Goal: Contribute content: Add original content to the website for others to see

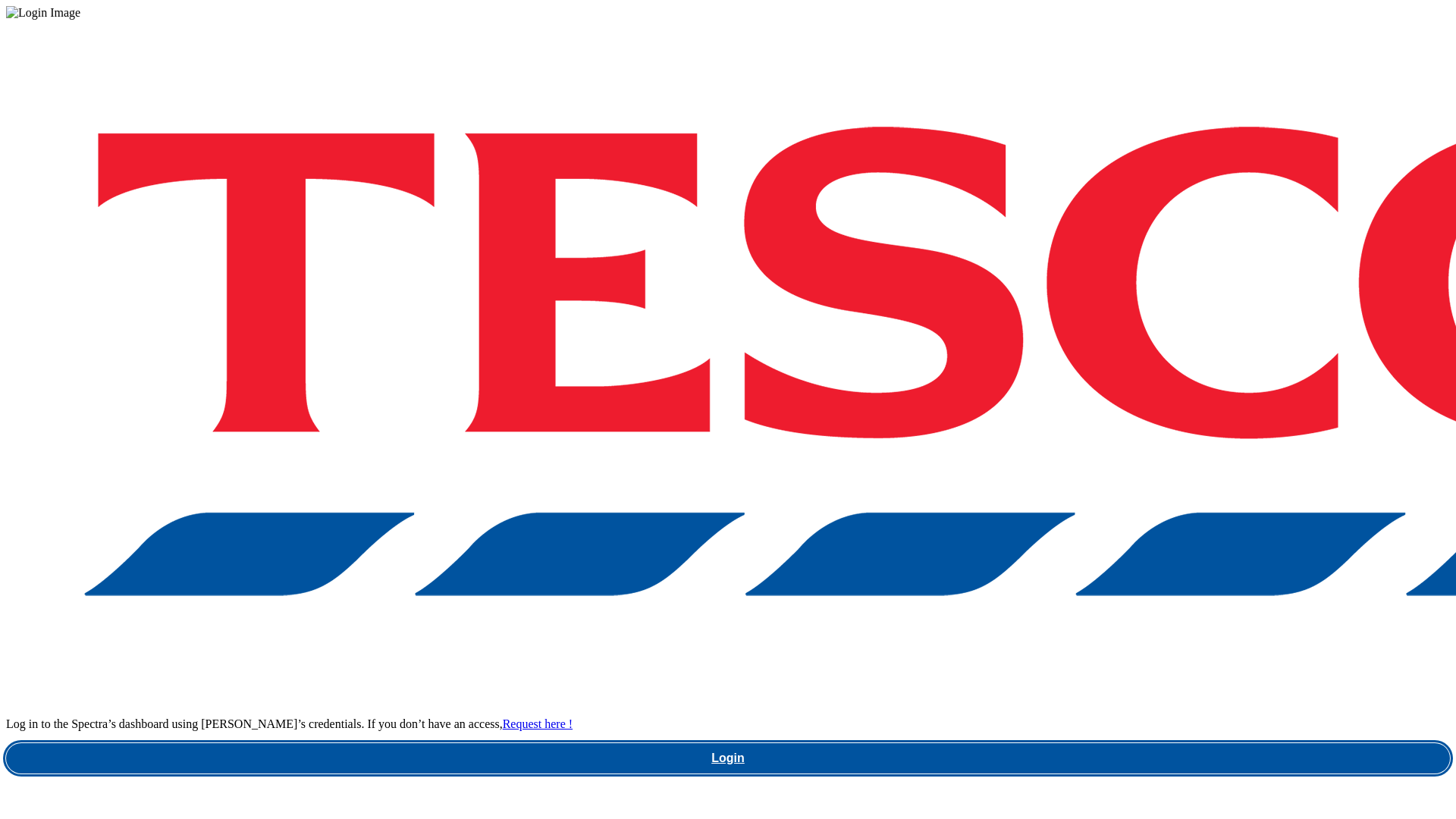
click at [1038, 743] on link "Login" at bounding box center [728, 758] width 1444 height 30
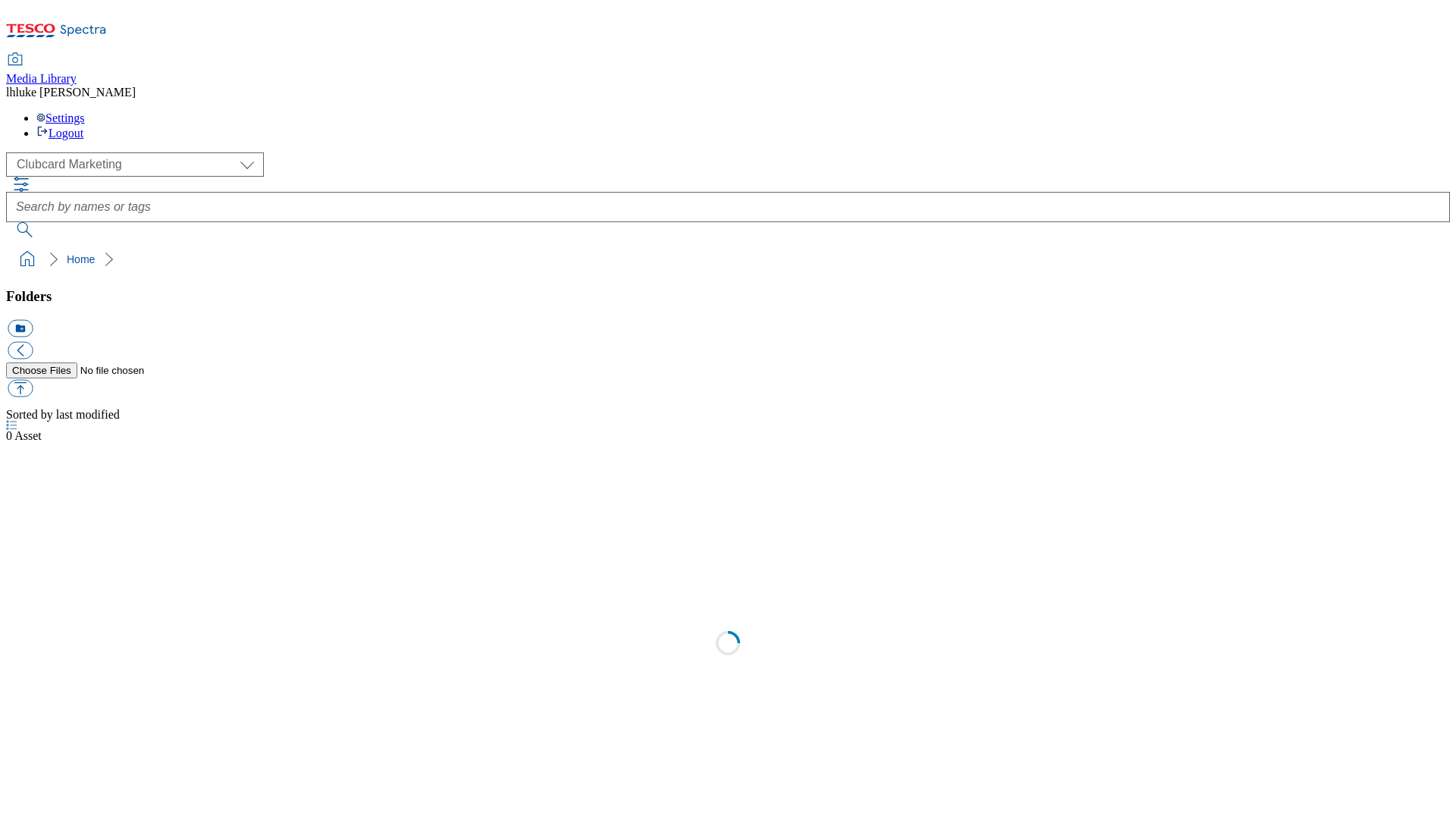
scroll to position [2, 0]
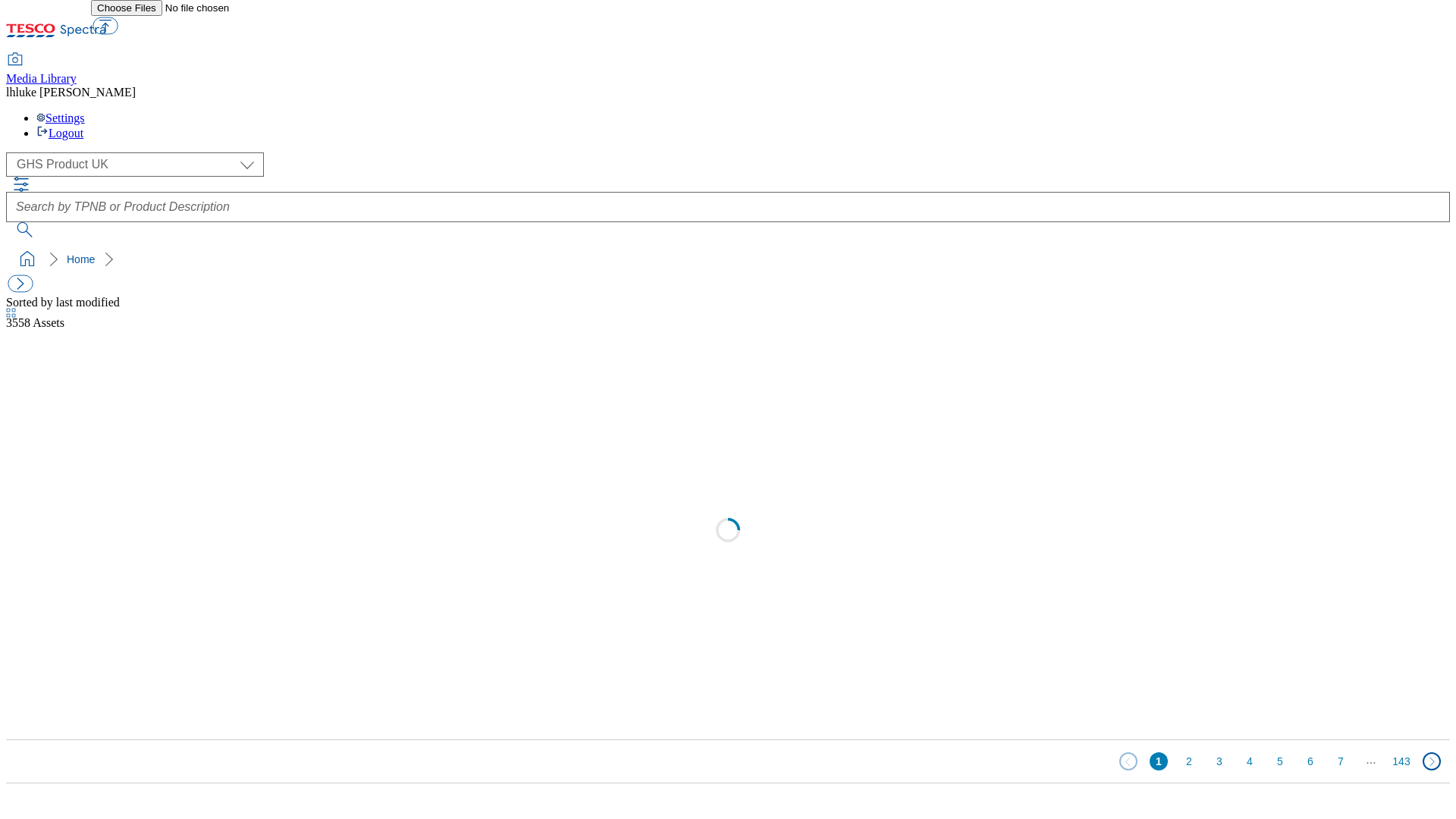
click at [117, 152] on div "( optional ) Clubcard Marketing Clubcard ROI Dotcom [GEOGRAPHIC_DATA] Emails GH…" at bounding box center [728, 164] width 1444 height 25
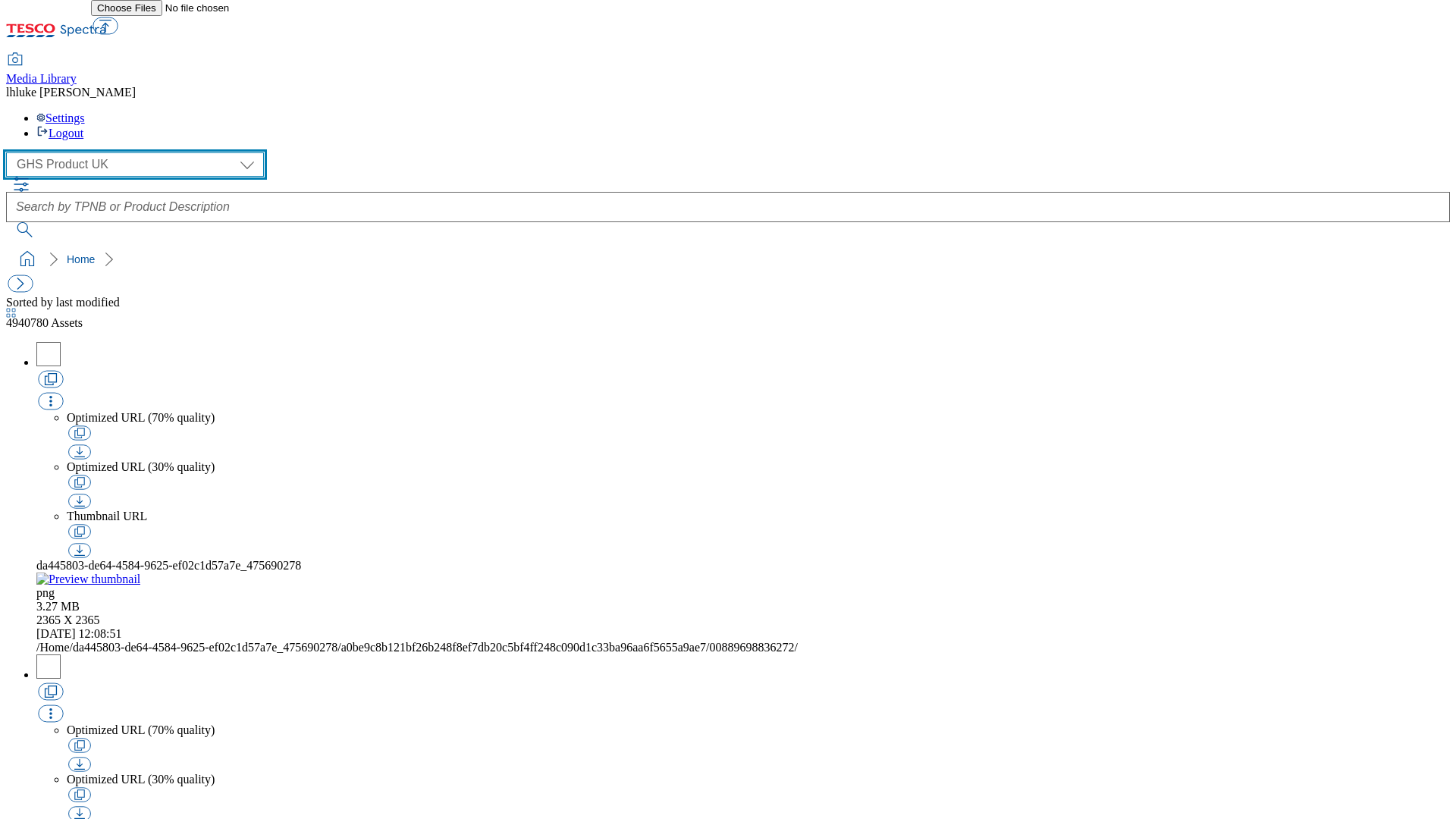
select select "flare-ghs-mktg"
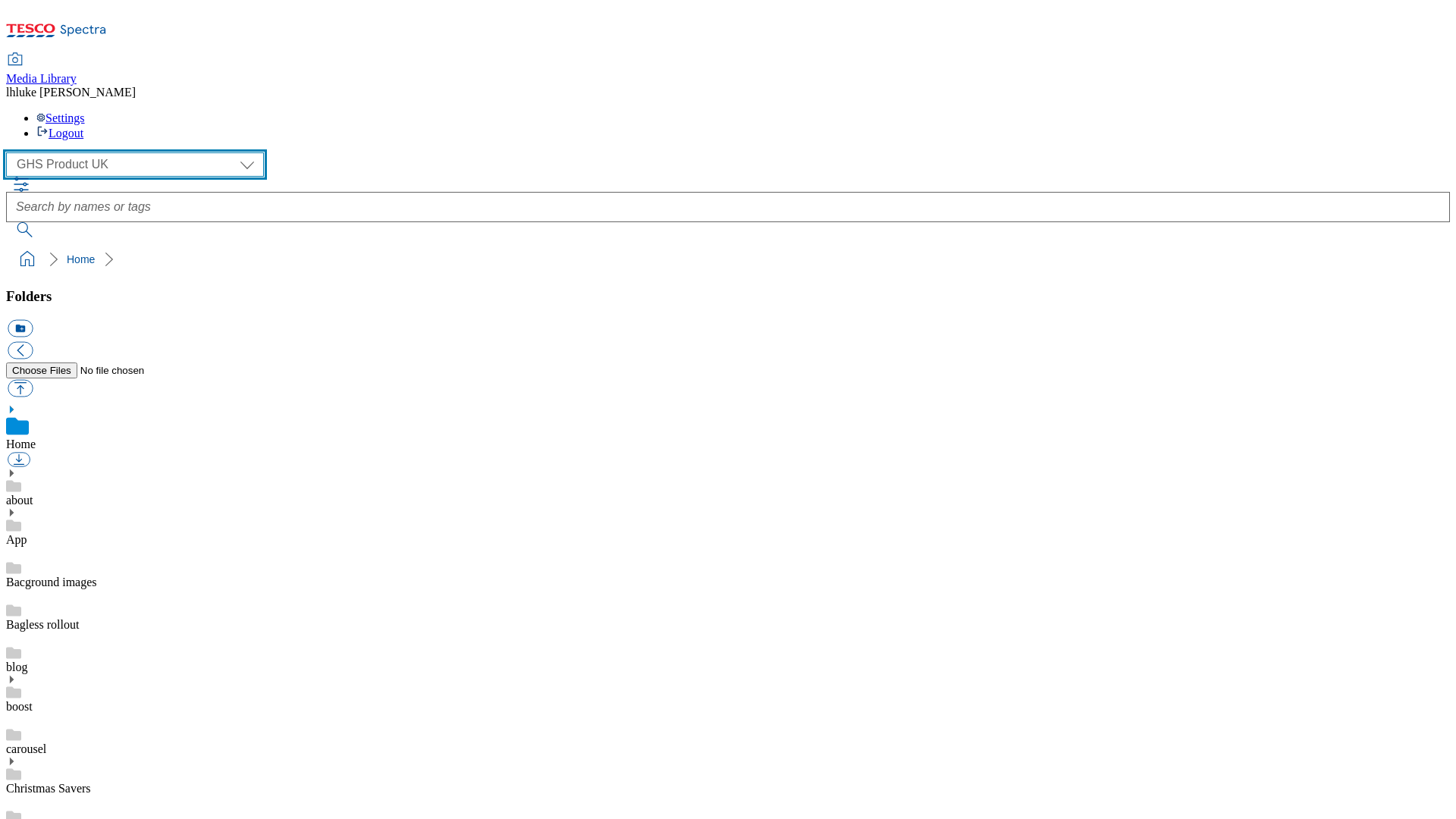
scroll to position [2, 0]
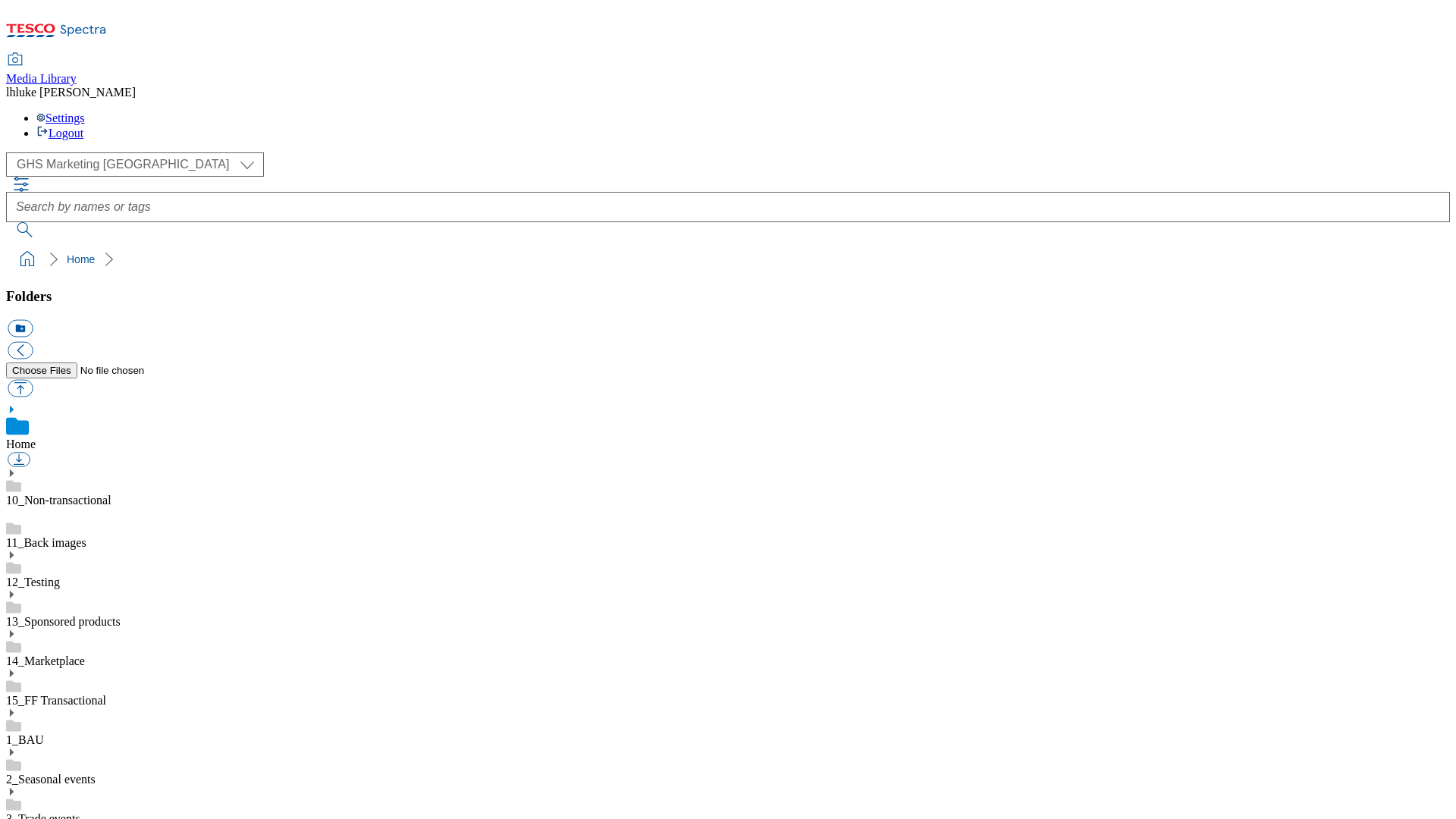
click at [106, 694] on link "15_FF Transactional" at bounding box center [56, 700] width 100 height 13
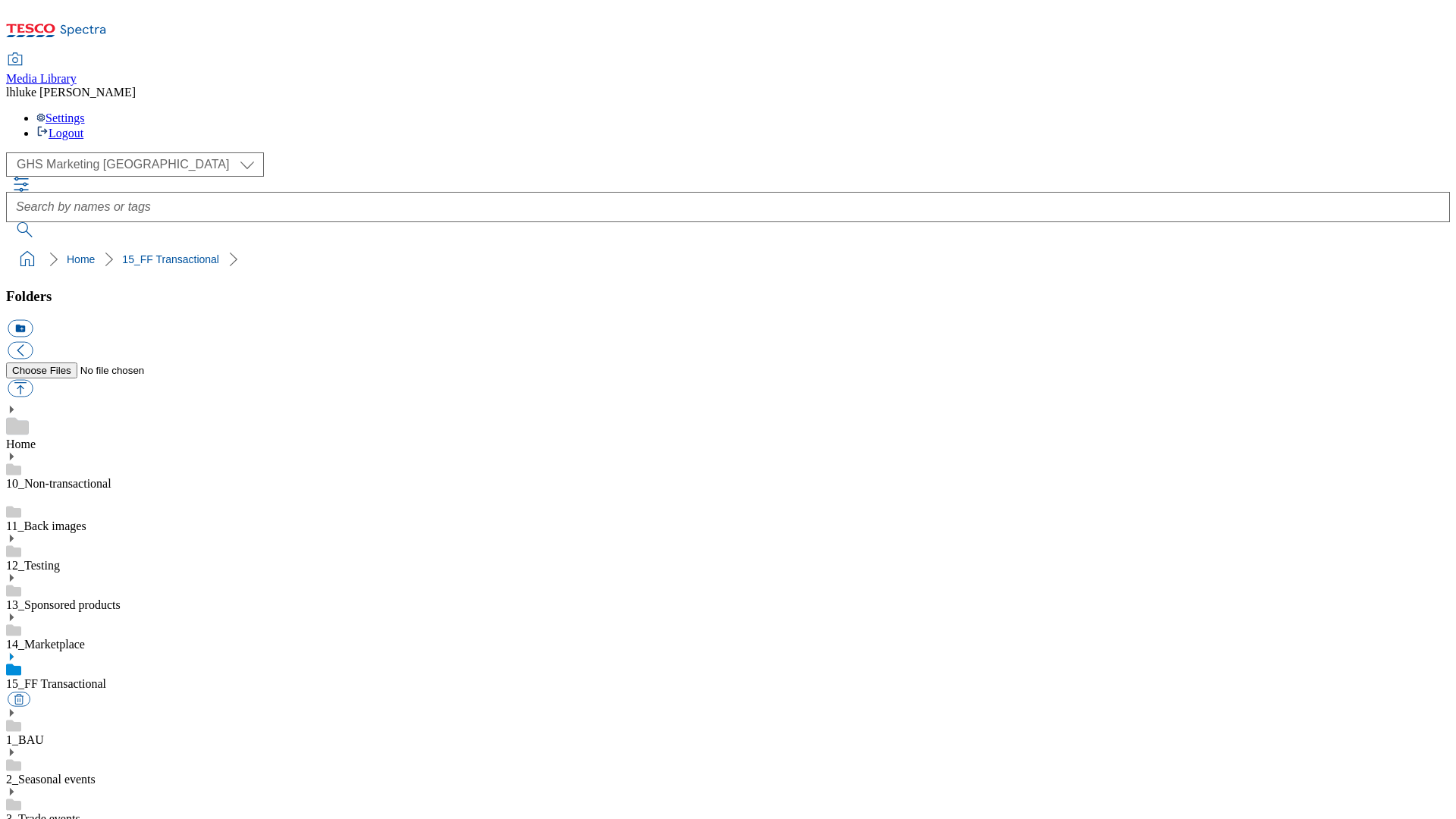
click at [85, 639] on link "14_Marketplace" at bounding box center [45, 644] width 78 height 13
click at [102, 598] on link "13_Sponsored products" at bounding box center [63, 604] width 115 height 13
click at [60, 559] on link "12_Testing" at bounding box center [32, 565] width 54 height 13
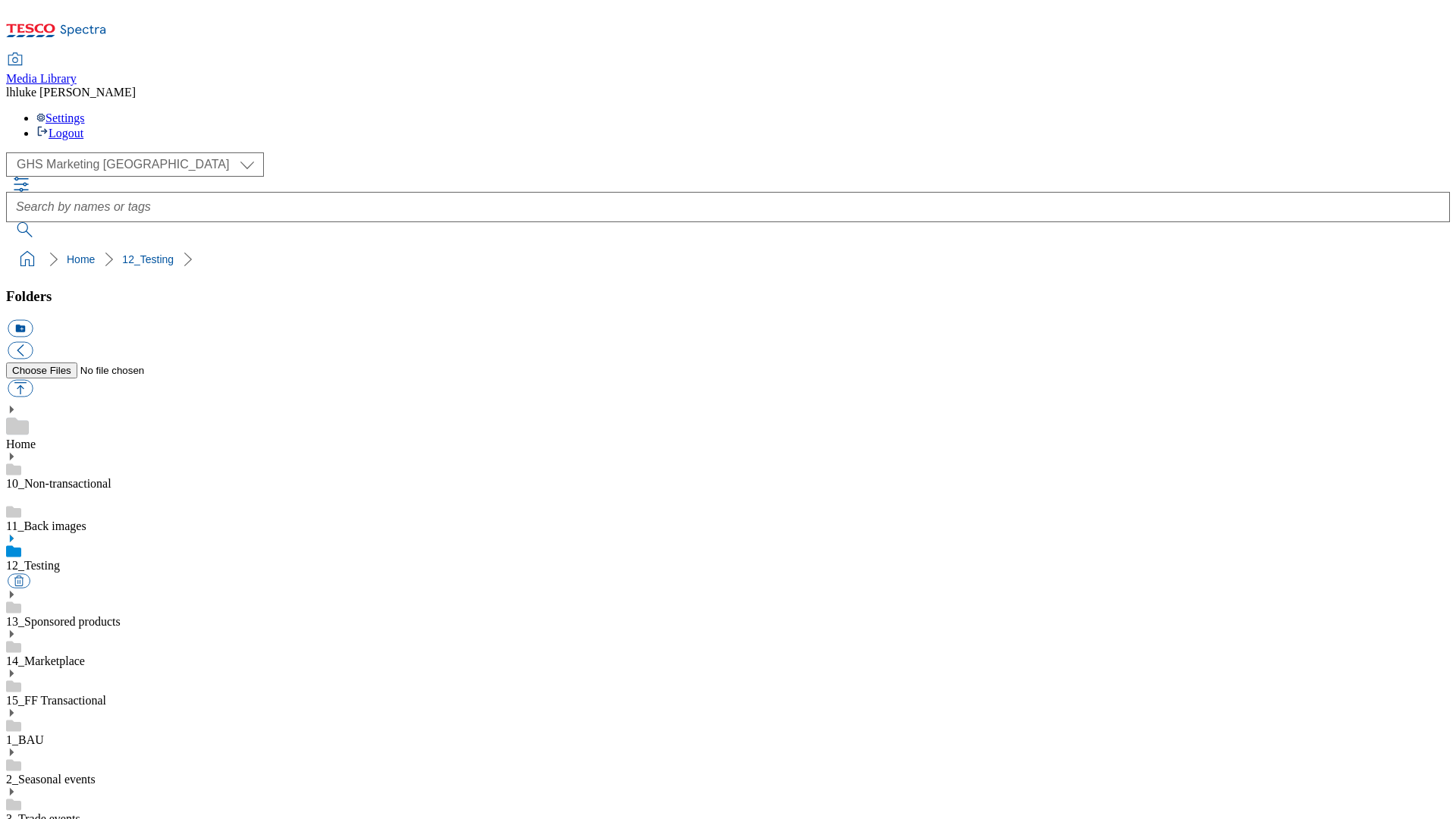
drag, startPoint x: 99, startPoint y: 468, endPoint x: 117, endPoint y: 475, distance: 19.3
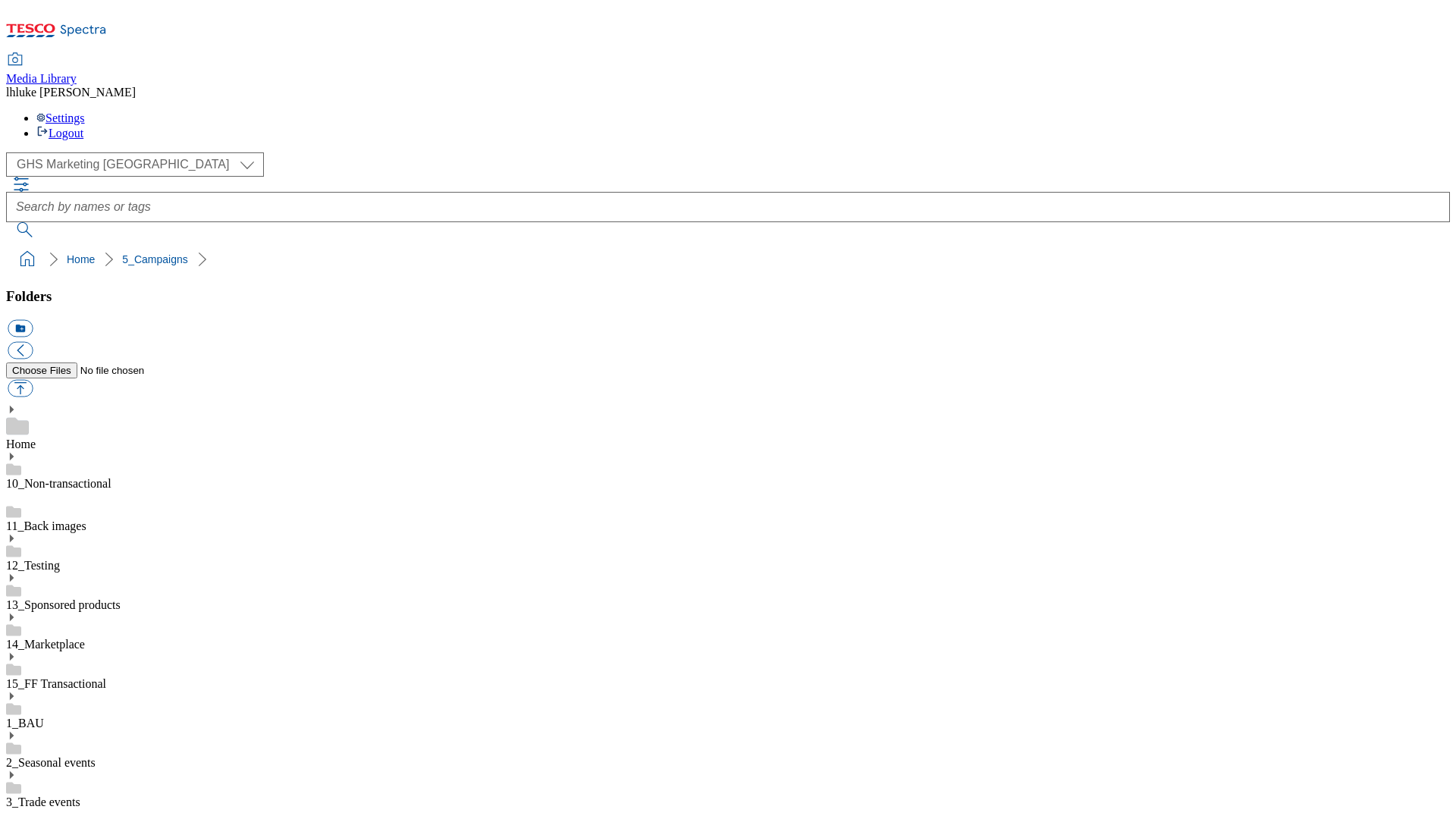
click at [32, 320] on button "icon_new_folder" at bounding box center [21, 329] width 25 height 18
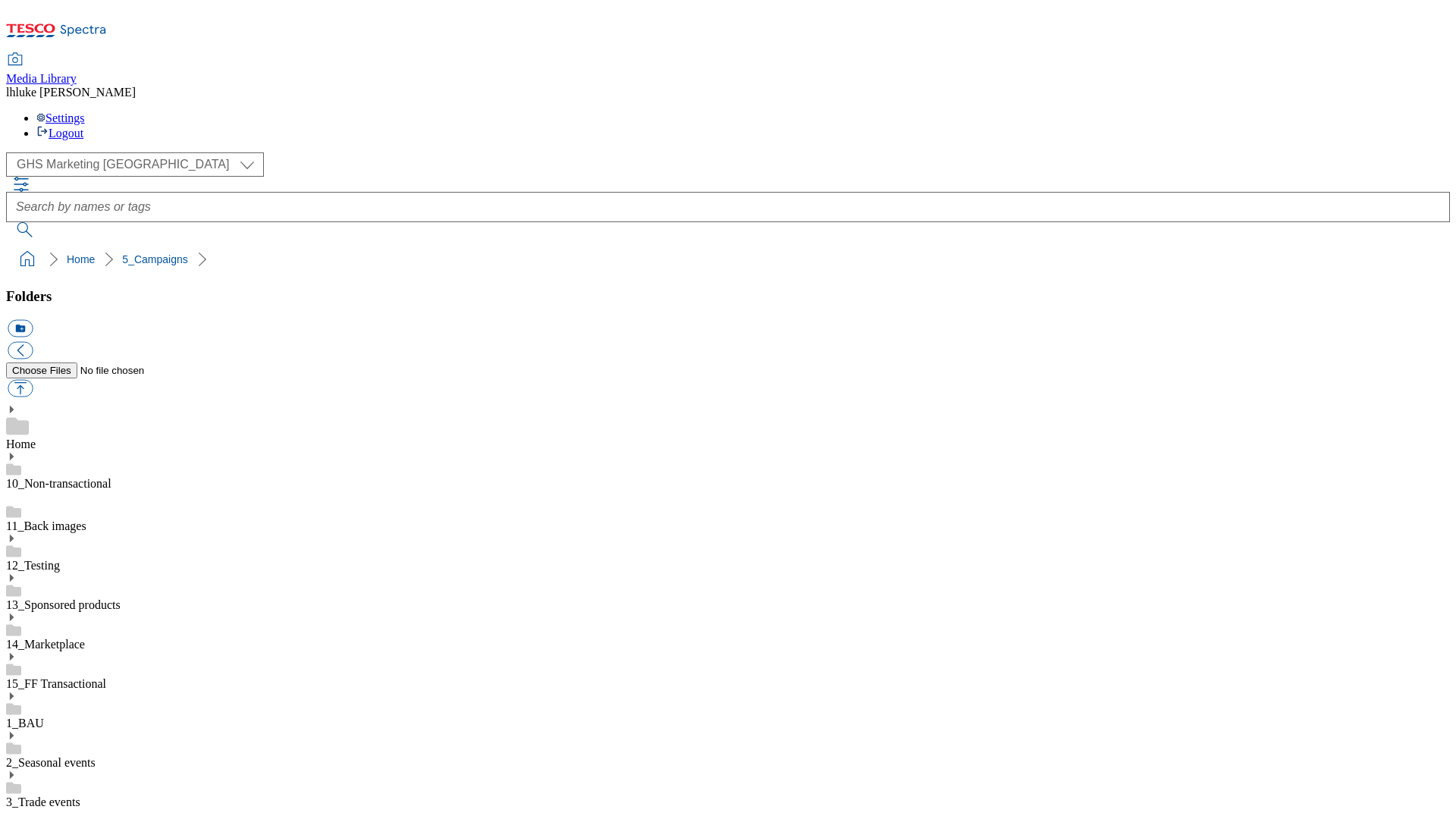
type input "Everything"
click at [32, 320] on button "icon_new_folder" at bounding box center [21, 329] width 25 height 18
type input "202"
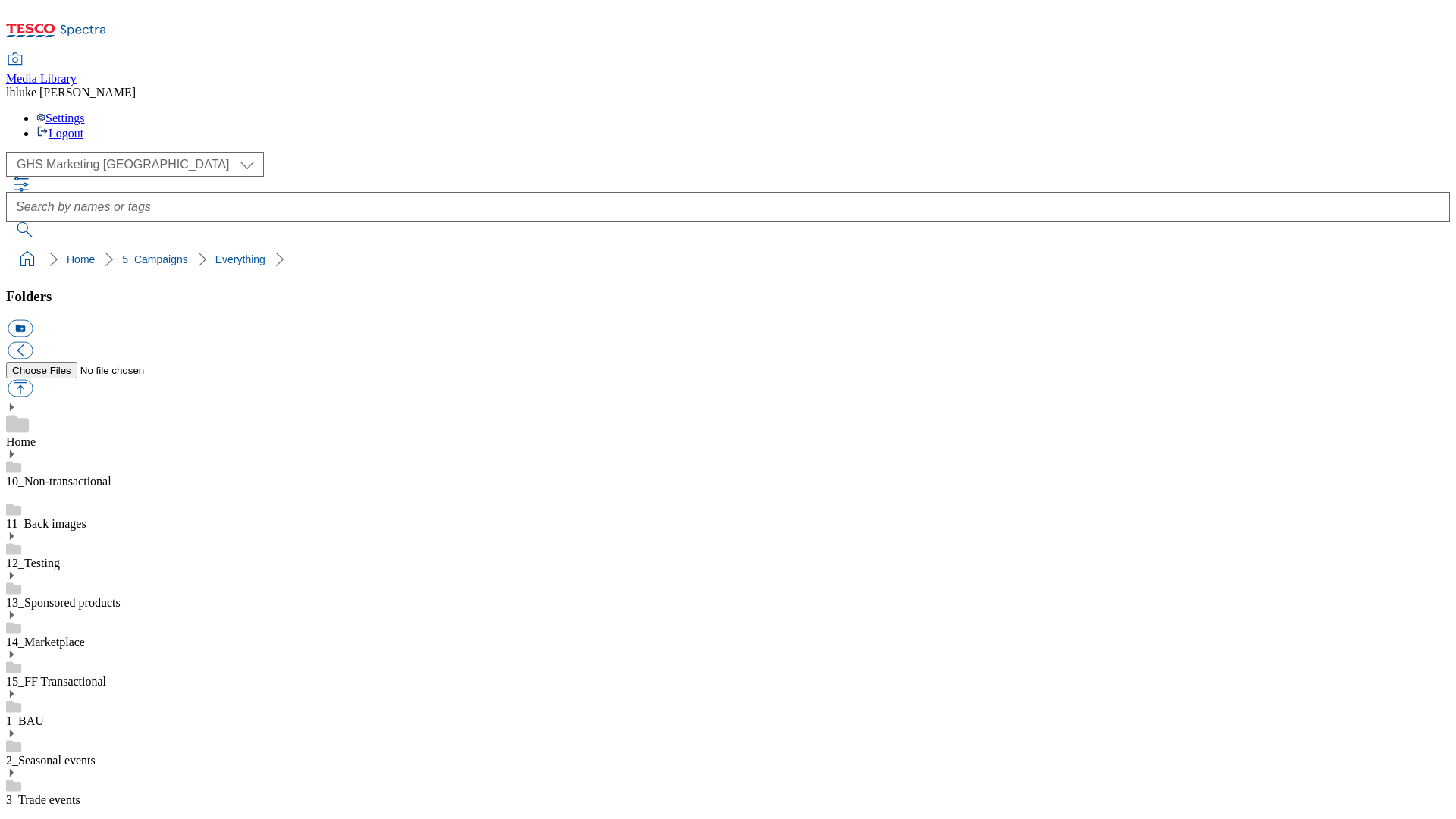
click at [32, 320] on button "icon_new_folder" at bounding box center [21, 329] width 25 height 18
type input "C"
type input "Zone Page"
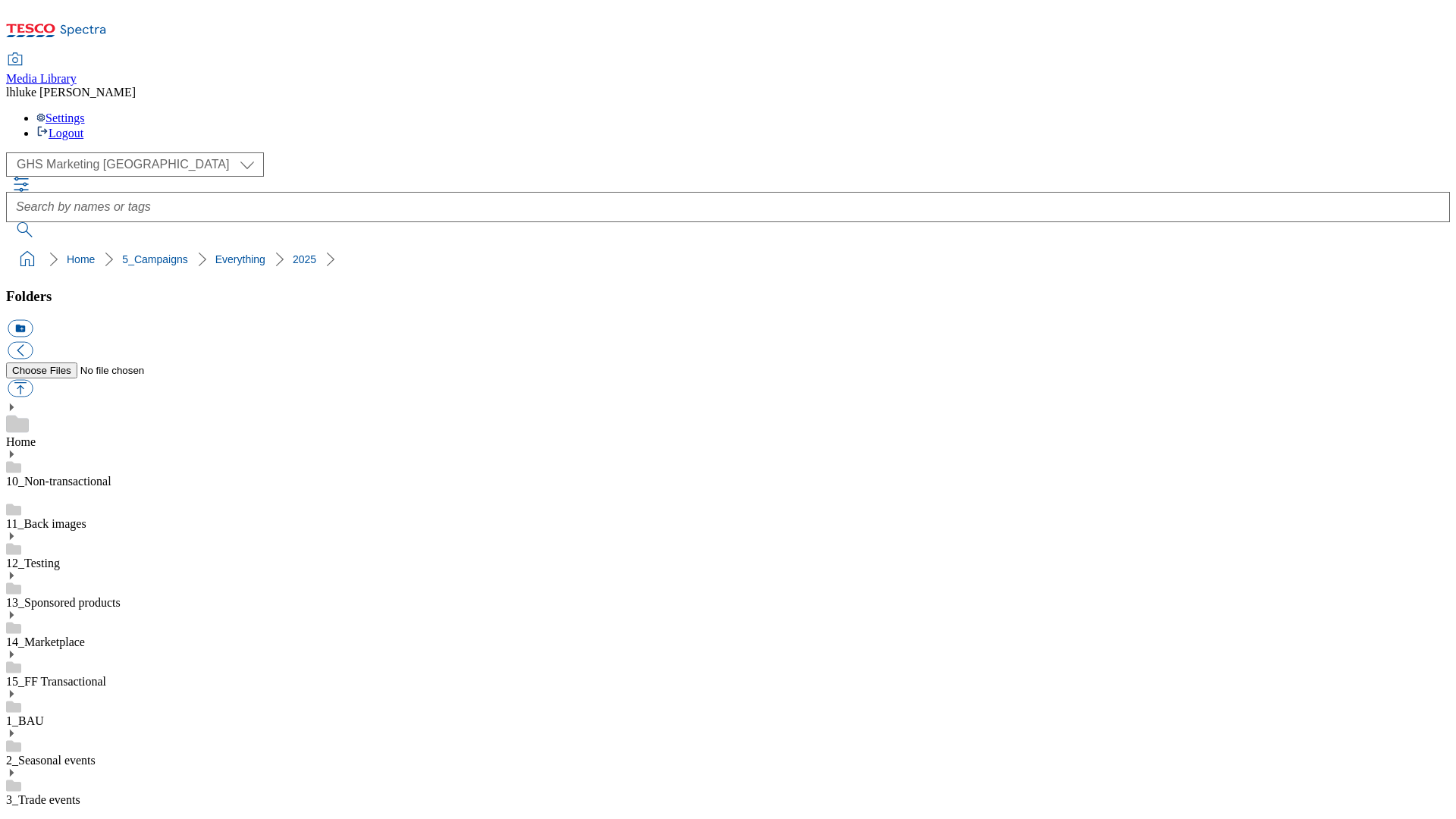
click at [32, 320] on button "icon_new_folder" at bounding box center [21, 329] width 25 height 18
type input "Search"
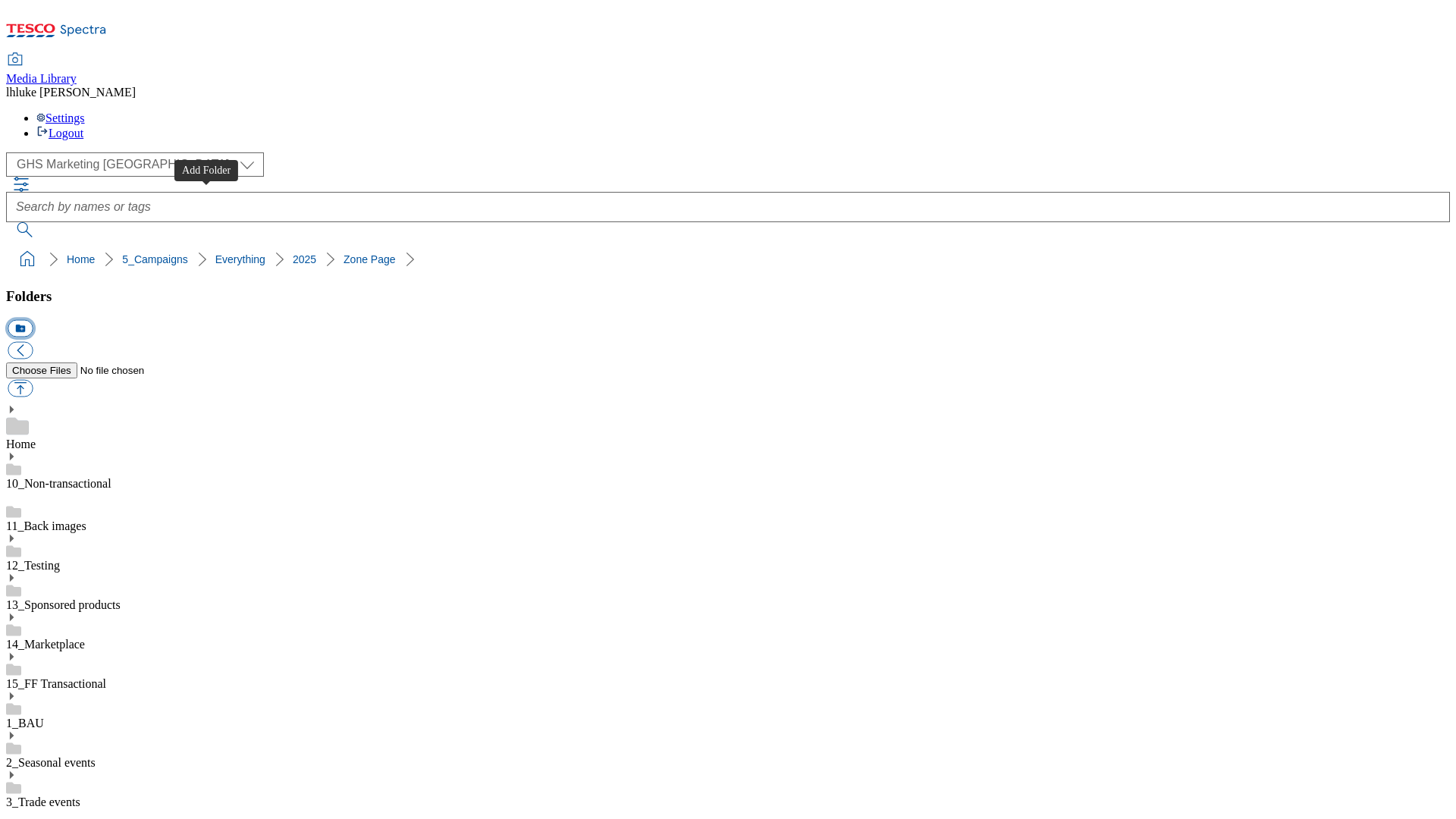
click at [32, 320] on button "icon_new_folder" at bounding box center [21, 329] width 25 height 18
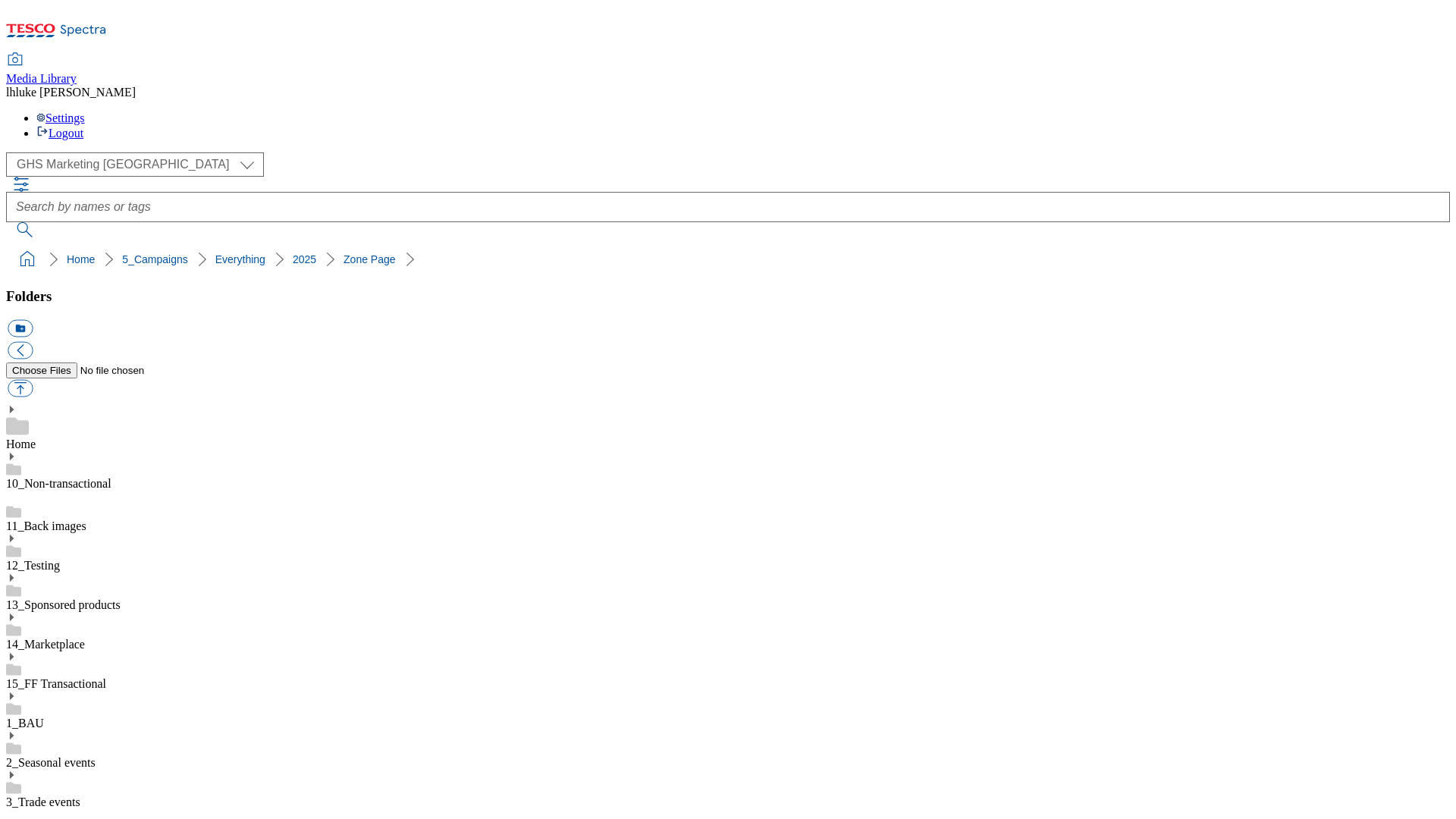
type input "2532"
click at [32, 381] on button "button" at bounding box center [21, 389] width 25 height 18
type input "C:\fakepath\2532-GHS-TradeStamp-743x430-PorkWinePairing.jpg"
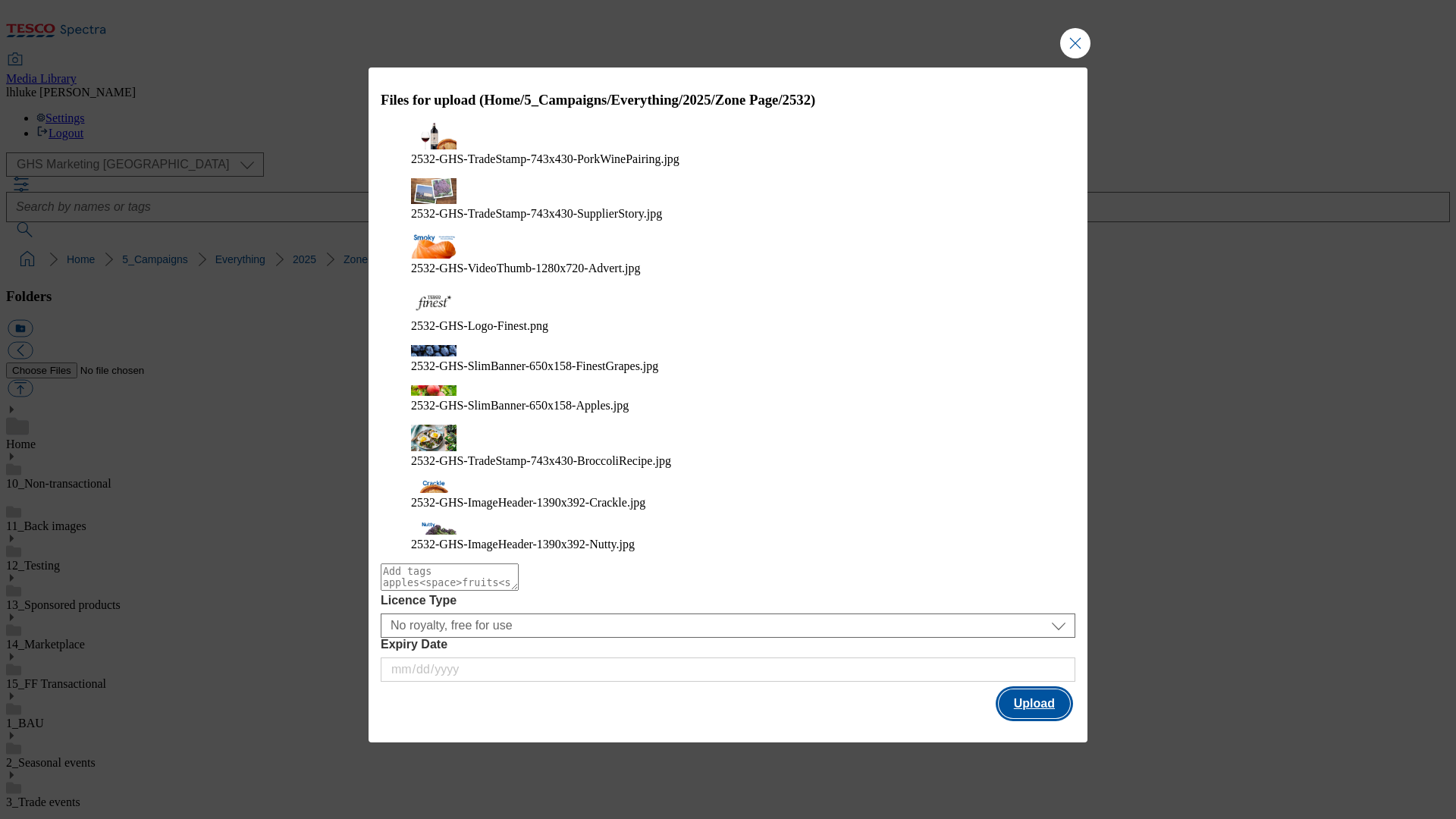
click at [1054, 690] on button "Upload" at bounding box center [1034, 703] width 72 height 28
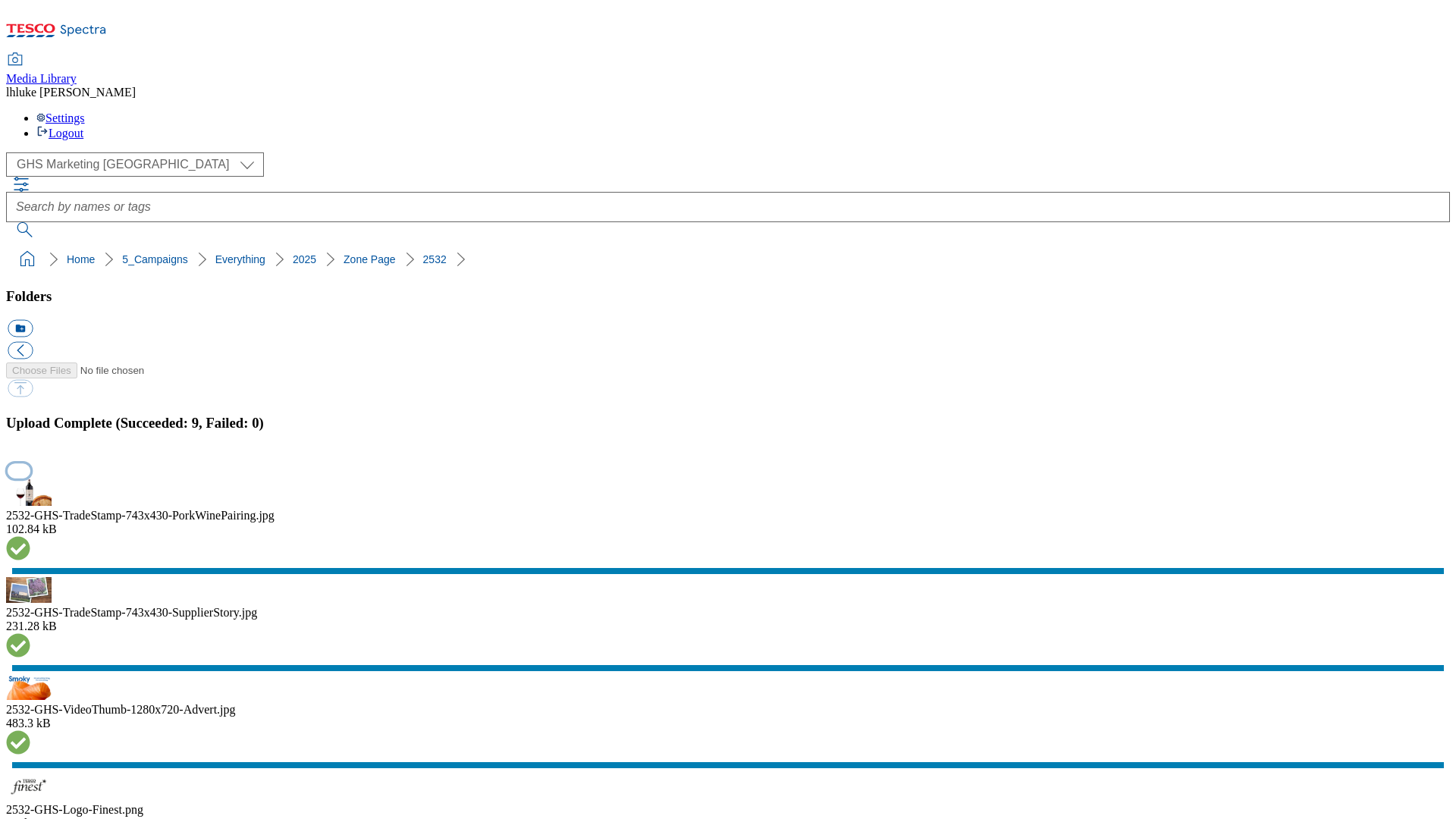
click at [30, 478] on button "button" at bounding box center [19, 471] width 23 height 15
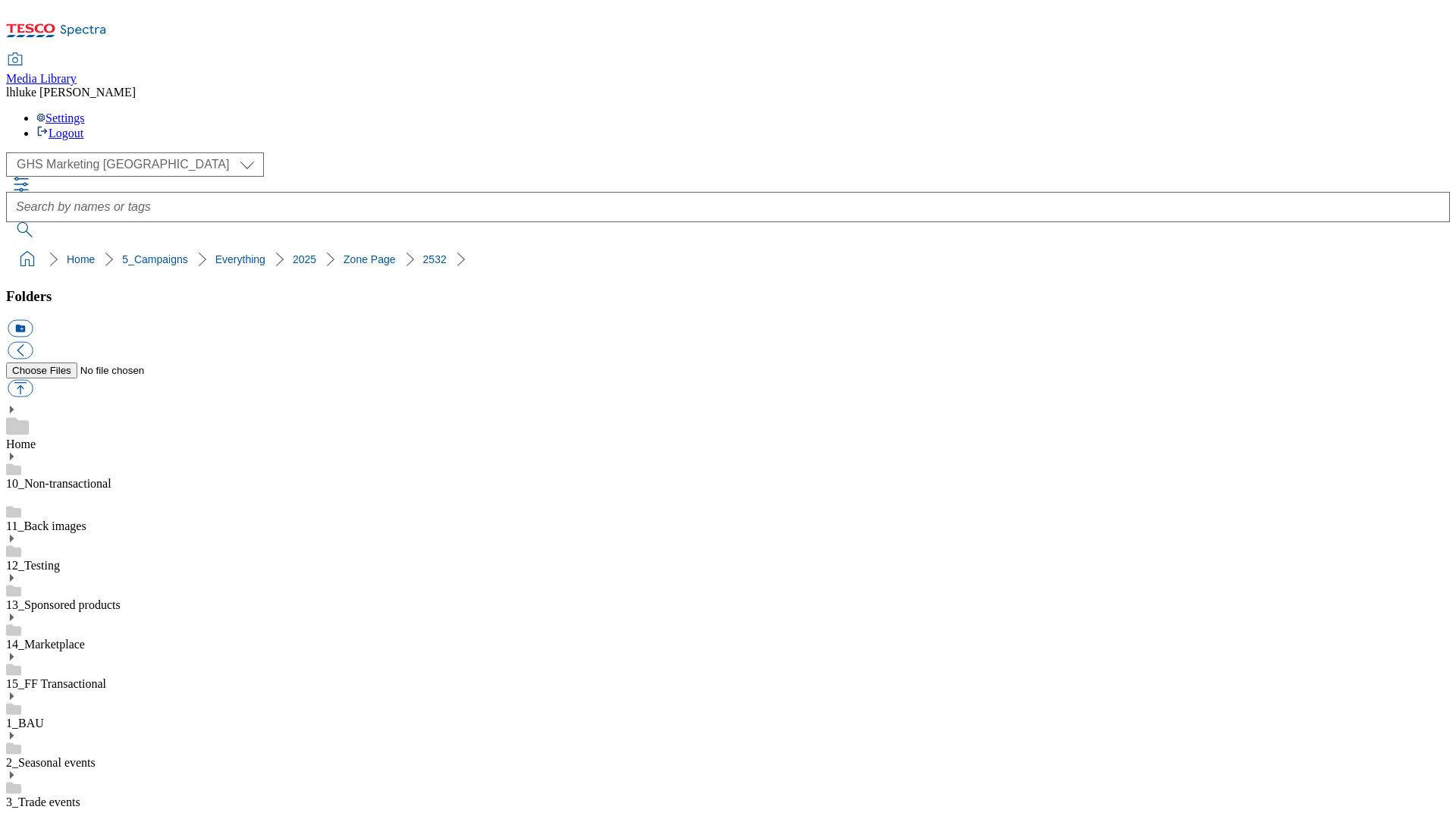
click at [32, 381] on button "button" at bounding box center [21, 389] width 25 height 18
type input "C:\fakepath\2532-GHS-Search-650x158-Smoky.jpg"
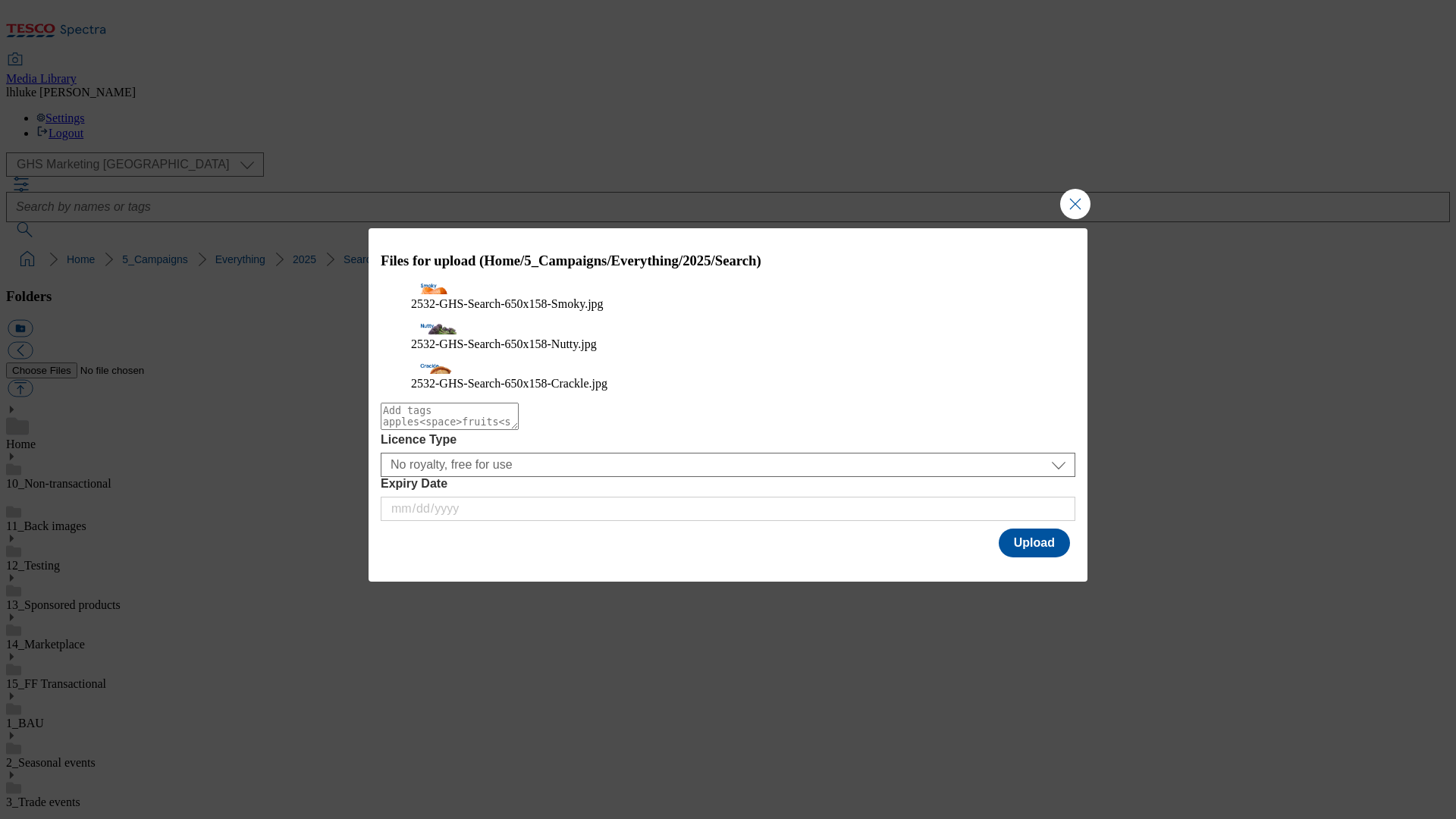
click at [1070, 561] on div "Modal" at bounding box center [728, 572] width 719 height 22
click at [1050, 541] on button "Upload" at bounding box center [1034, 542] width 72 height 28
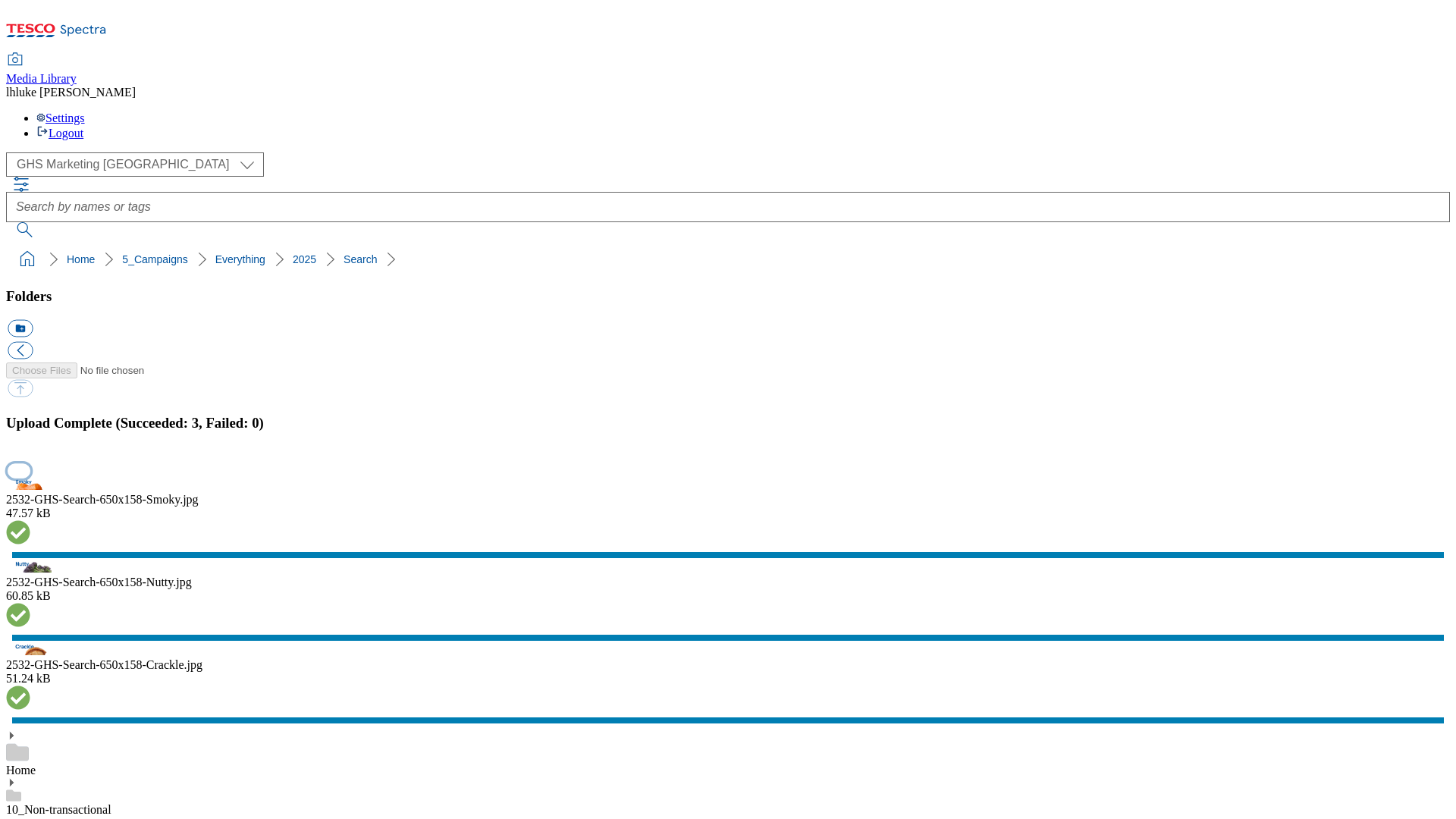
click at [30, 478] on button "button" at bounding box center [19, 471] width 23 height 15
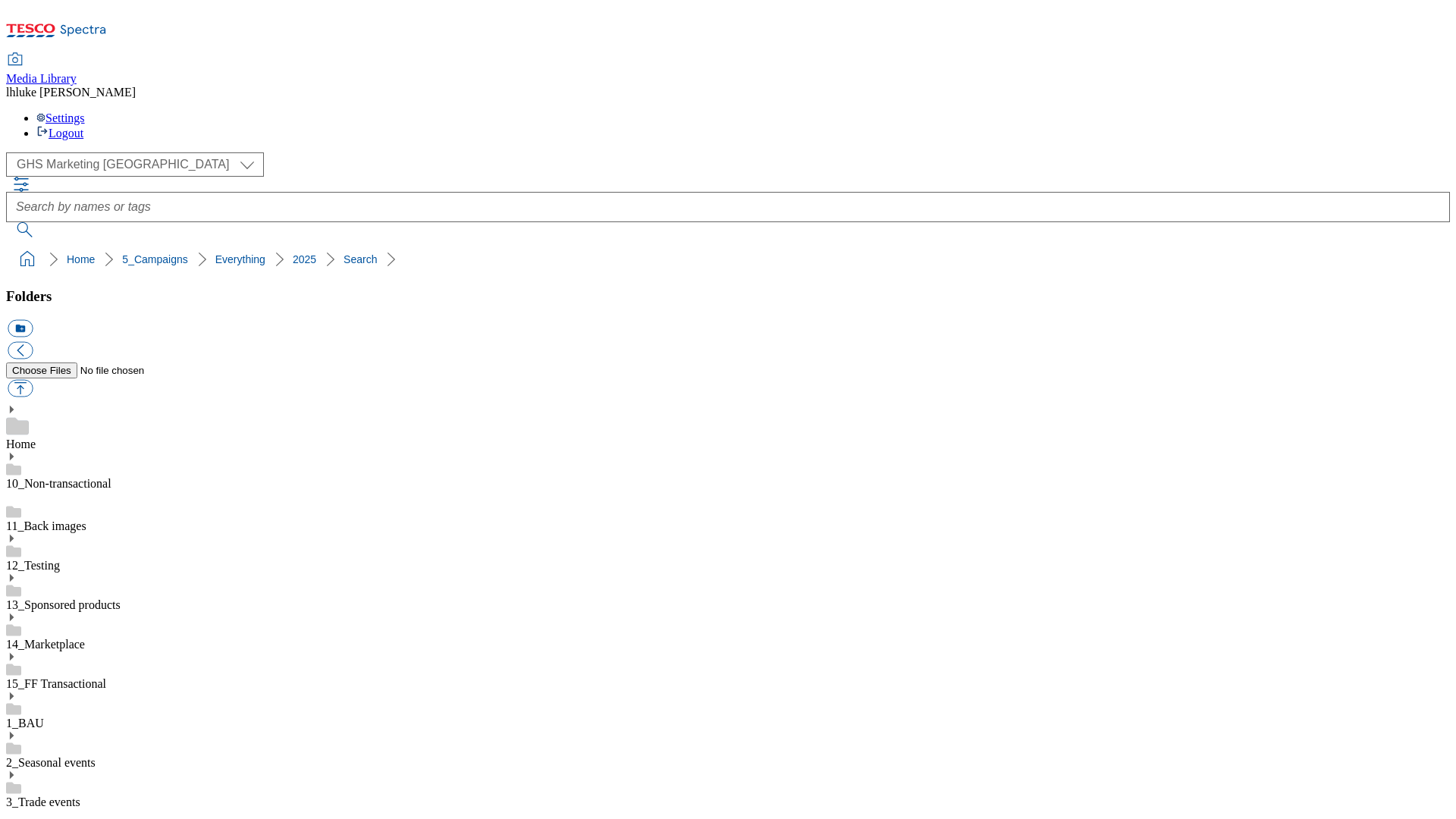
click at [32, 381] on button "button" at bounding box center [21, 389] width 25 height 18
type input "C:\fakepath\tesco_autumn_e006525_20sec_Online_Crop.mp4"
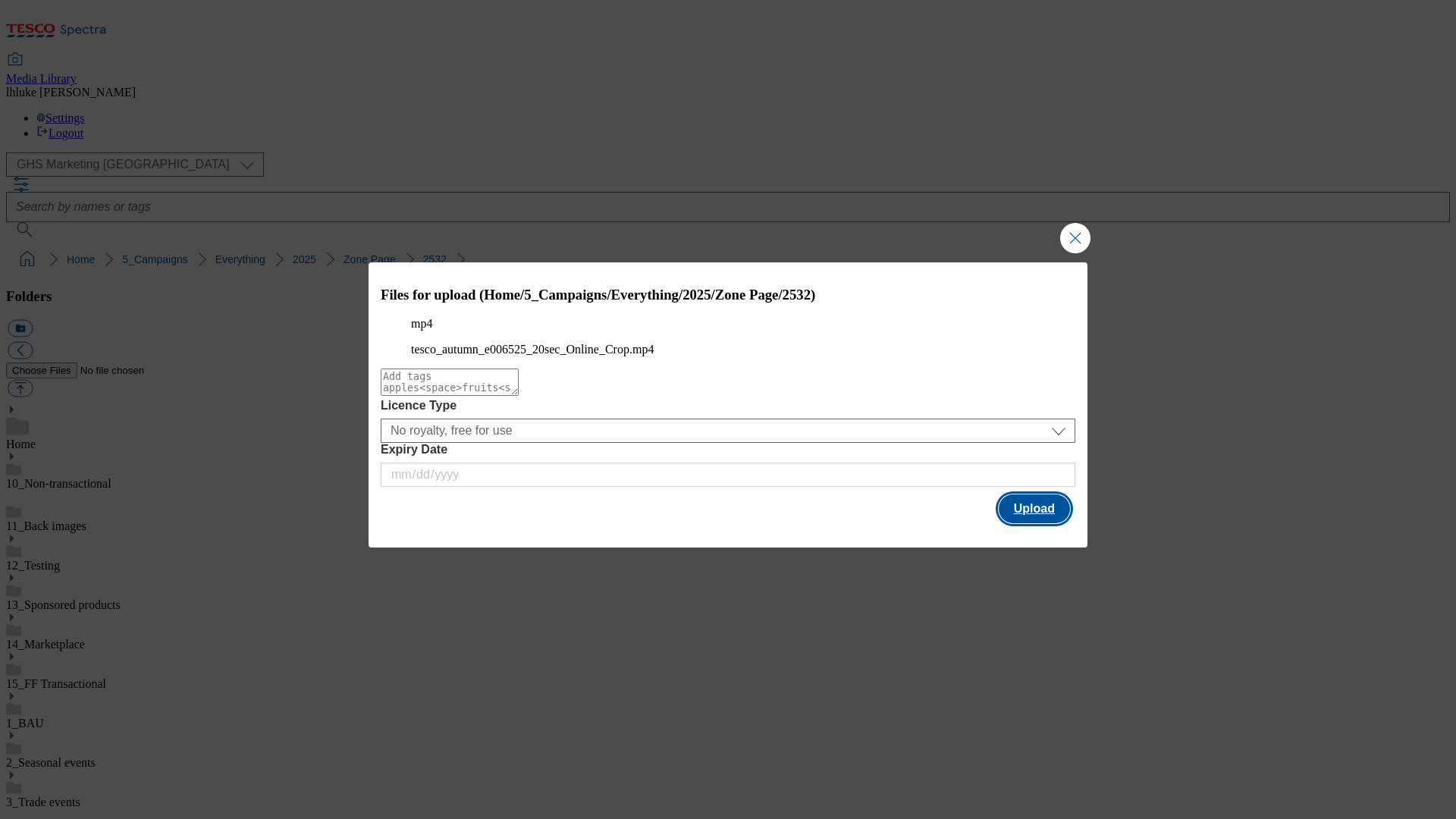
click at [1018, 524] on button "Upload" at bounding box center [1034, 508] width 72 height 28
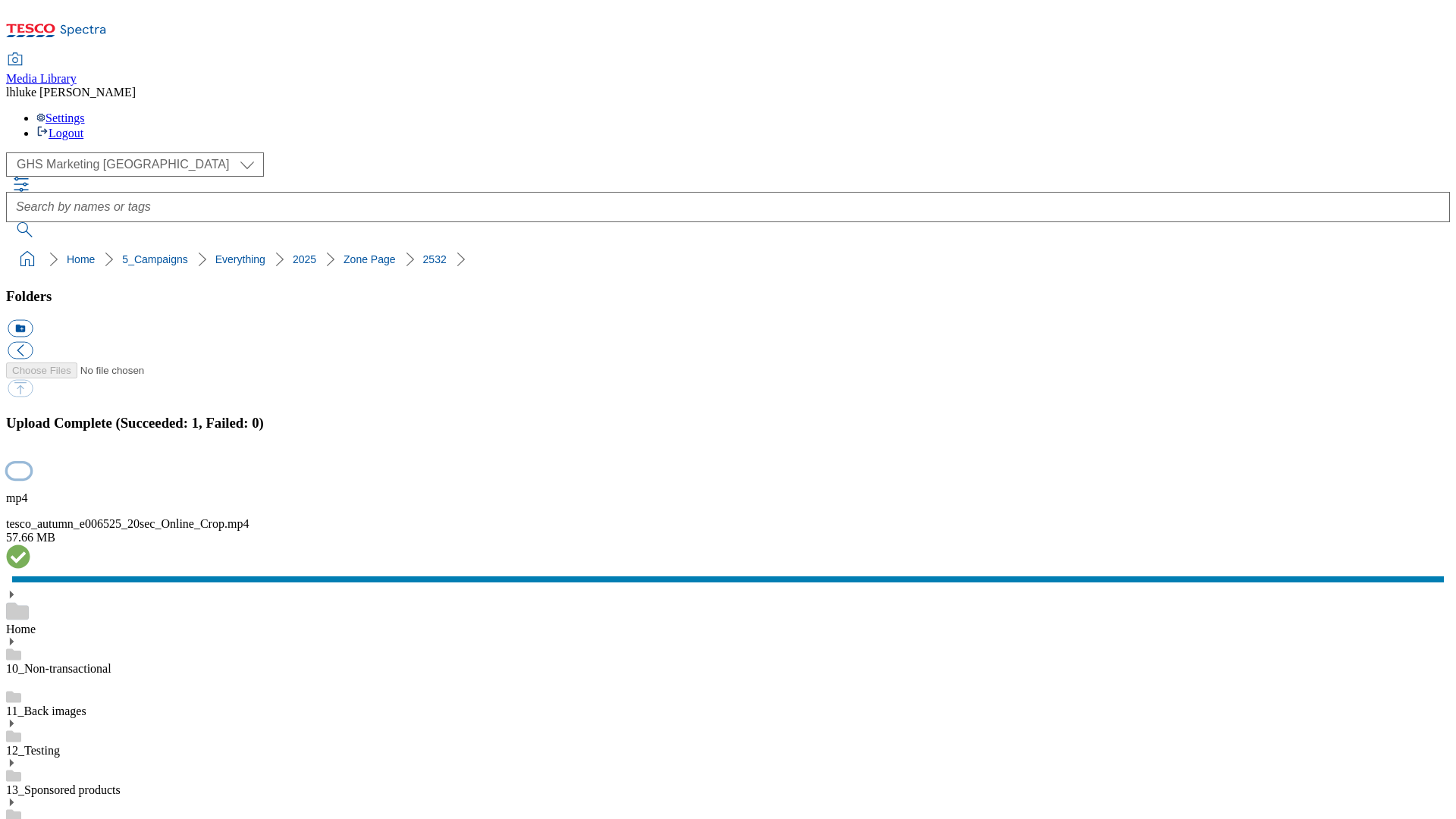
click at [30, 478] on button "button" at bounding box center [19, 471] width 23 height 15
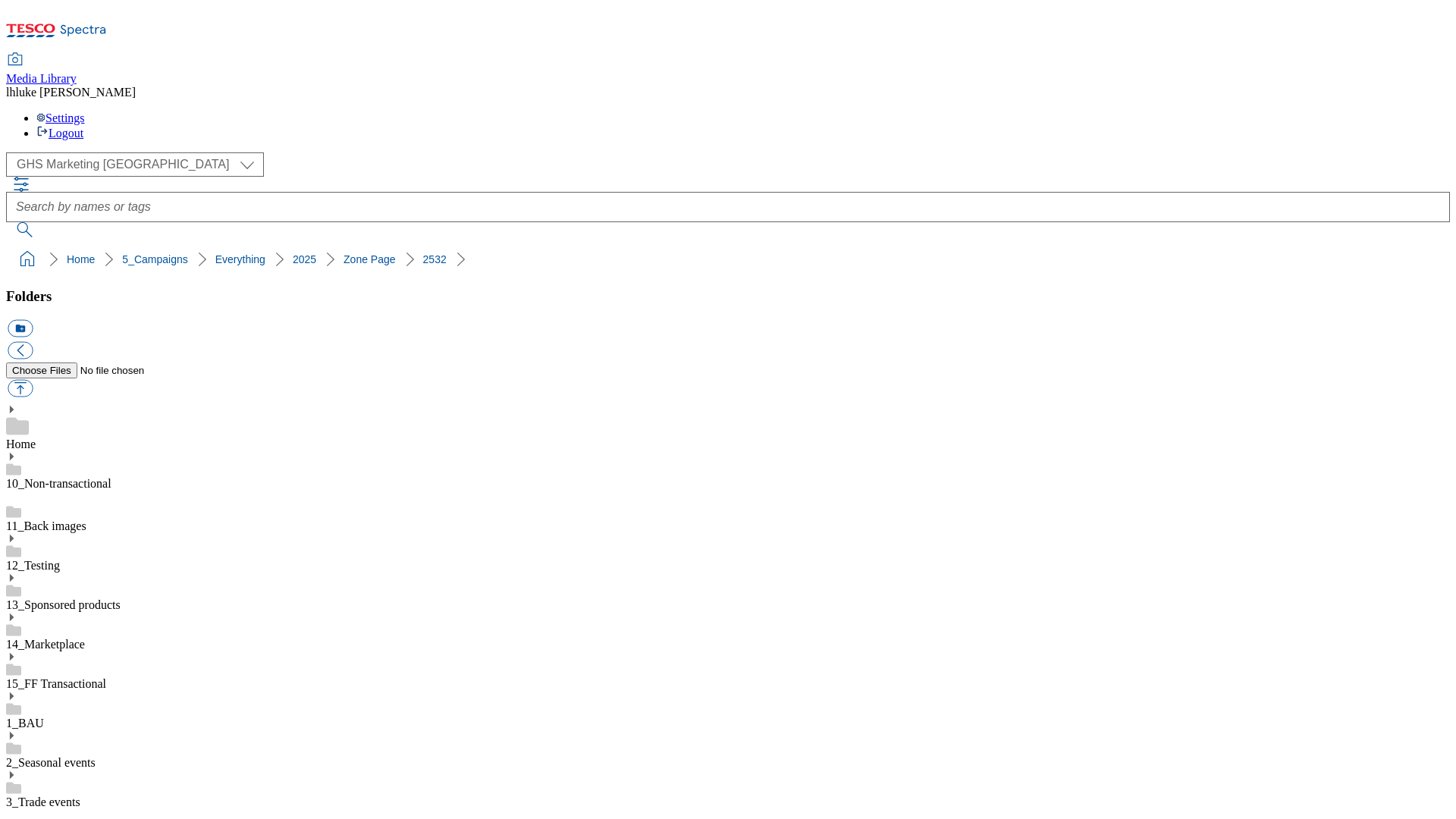
drag, startPoint x: 3, startPoint y: 152, endPoint x: 260, endPoint y: 149, distance: 257.0
click at [260, 245] on nav "Home 5_Campaigns Everything 2025" at bounding box center [728, 259] width 1444 height 28
copy ol "Home 5_Campaigns Everything 2025"
